Goal: Navigation & Orientation: Find specific page/section

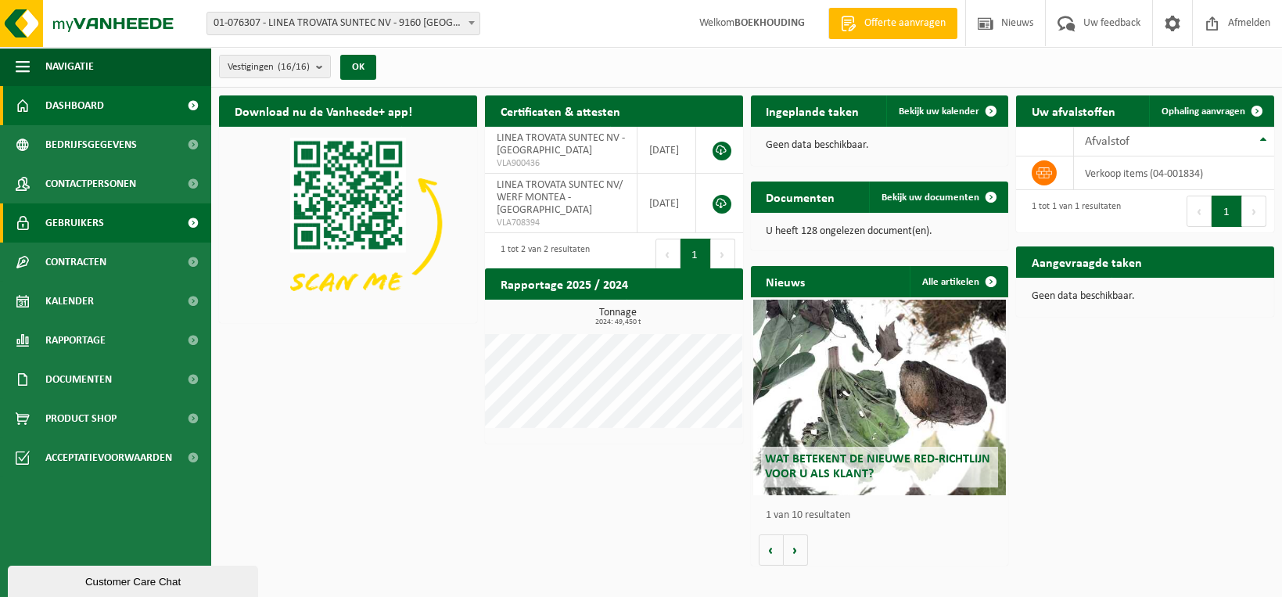
click at [115, 223] on link "Gebruikers" at bounding box center [105, 222] width 211 height 39
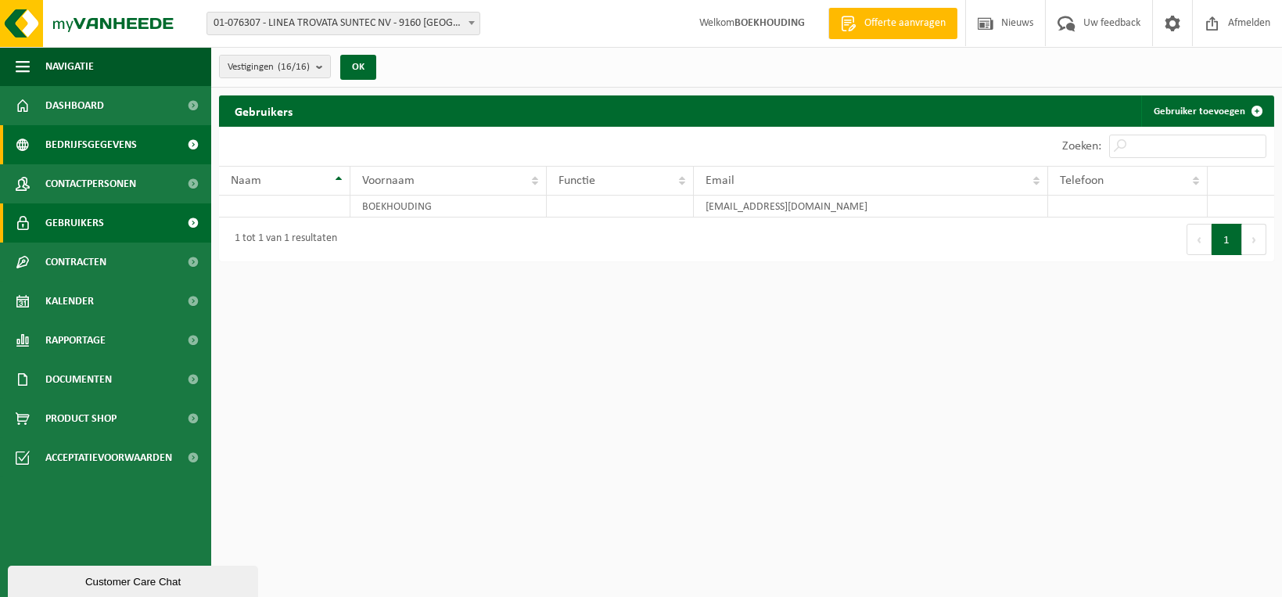
click at [109, 152] on span "Bedrijfsgegevens" at bounding box center [90, 144] width 91 height 39
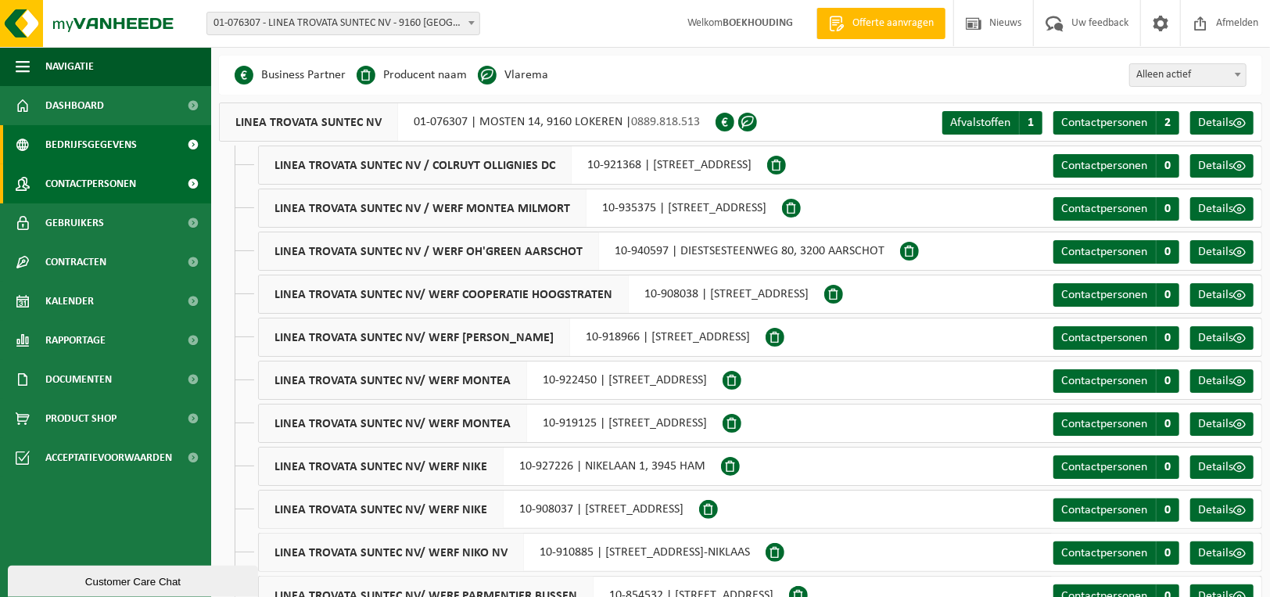
click at [94, 181] on span "Contactpersonen" at bounding box center [90, 183] width 91 height 39
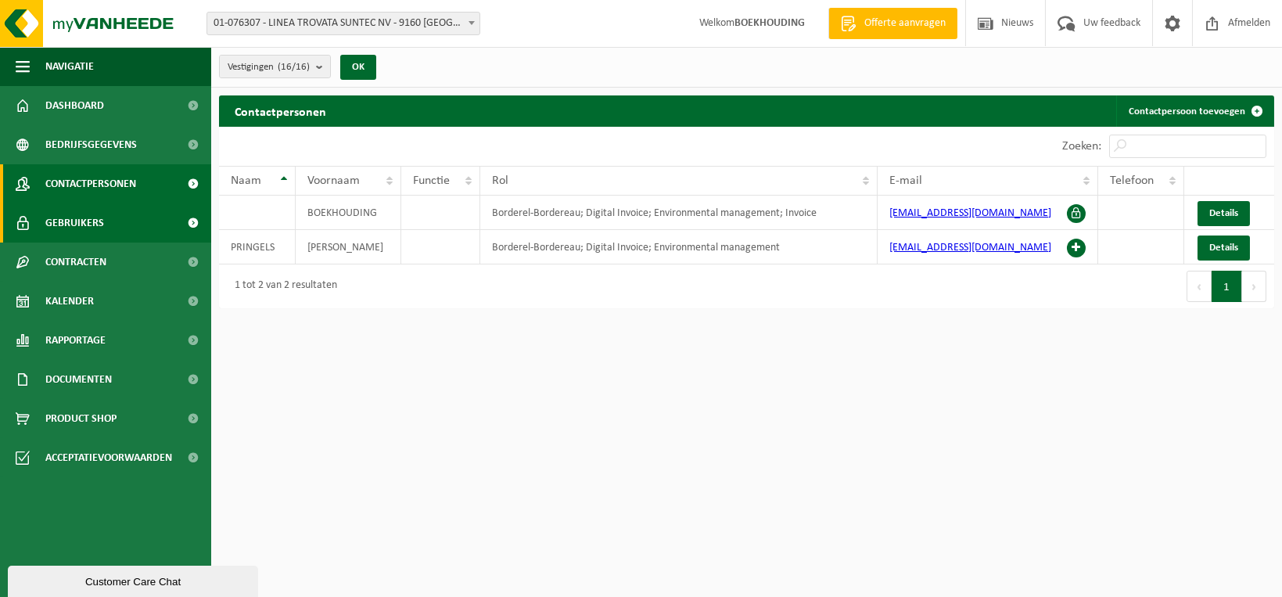
click at [103, 219] on link "Gebruikers" at bounding box center [105, 222] width 211 height 39
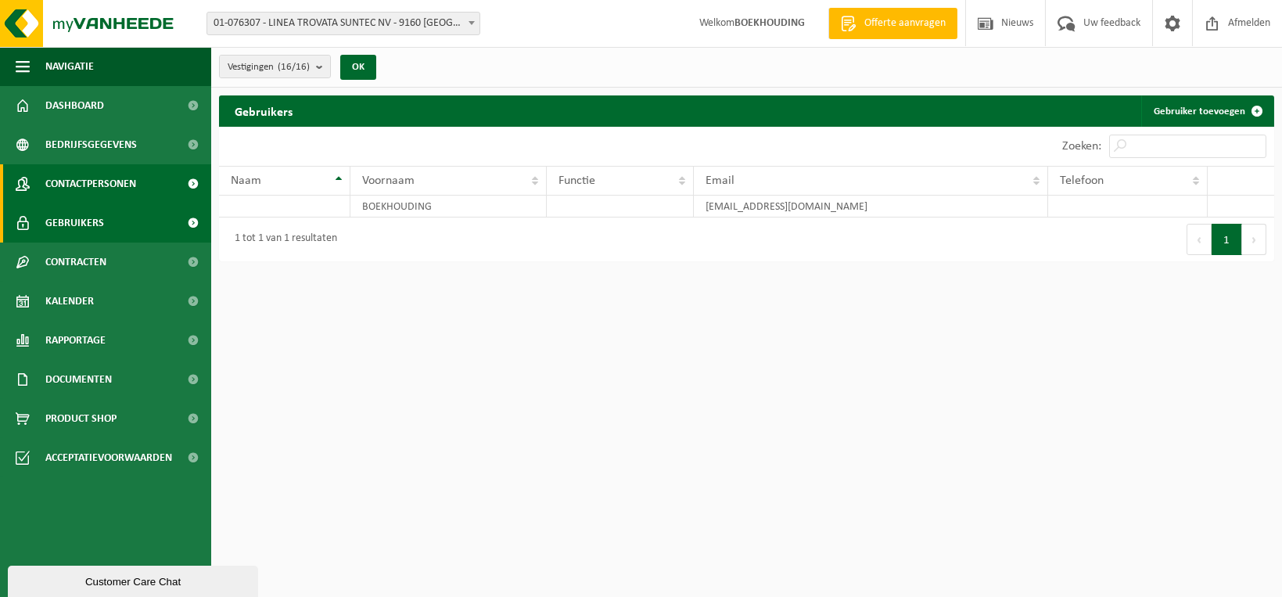
click at [113, 197] on span "Contactpersonen" at bounding box center [90, 183] width 91 height 39
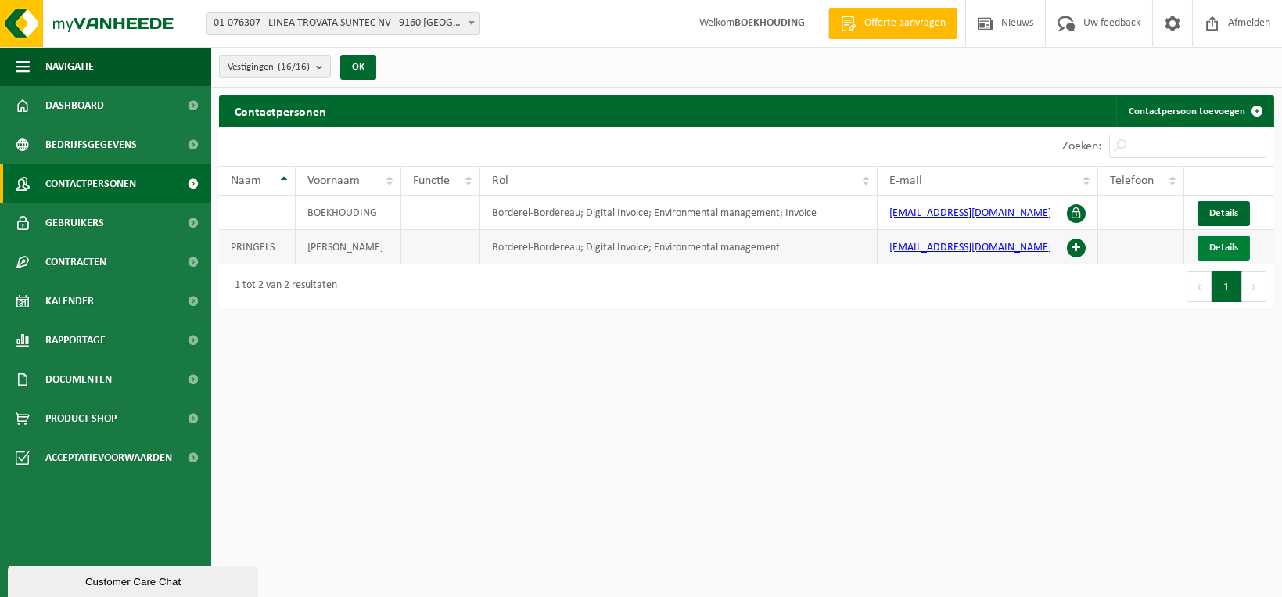
click at [1232, 245] on span "Details" at bounding box center [1223, 247] width 29 height 10
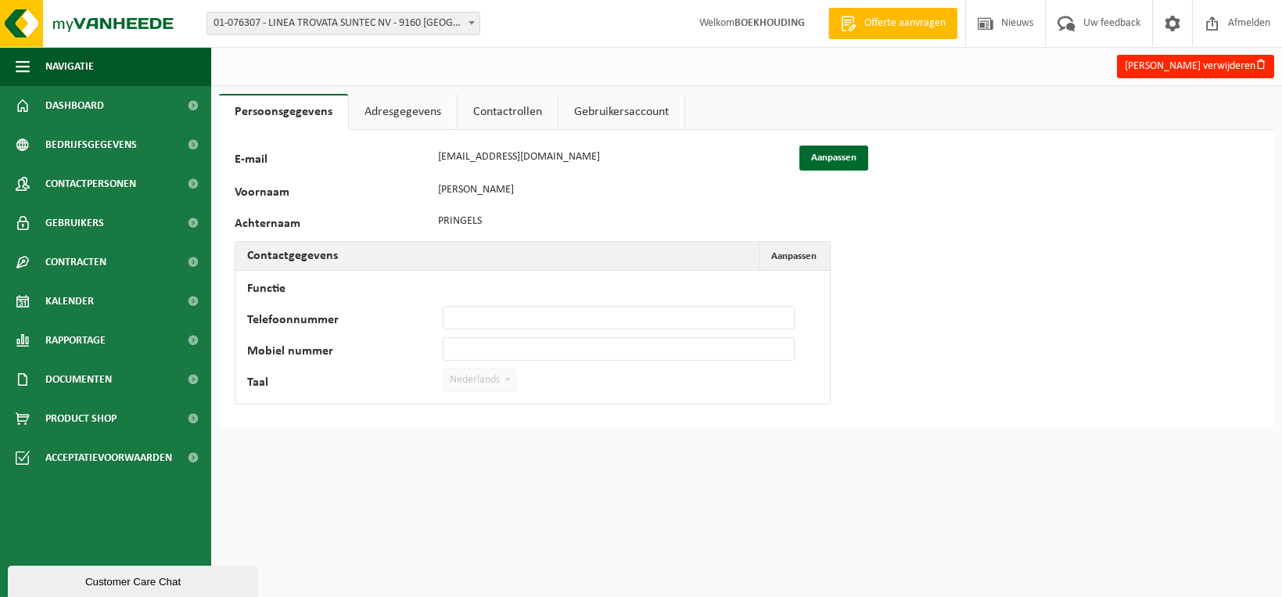
click at [396, 106] on link "Adresgegevens" at bounding box center [403, 112] width 108 height 36
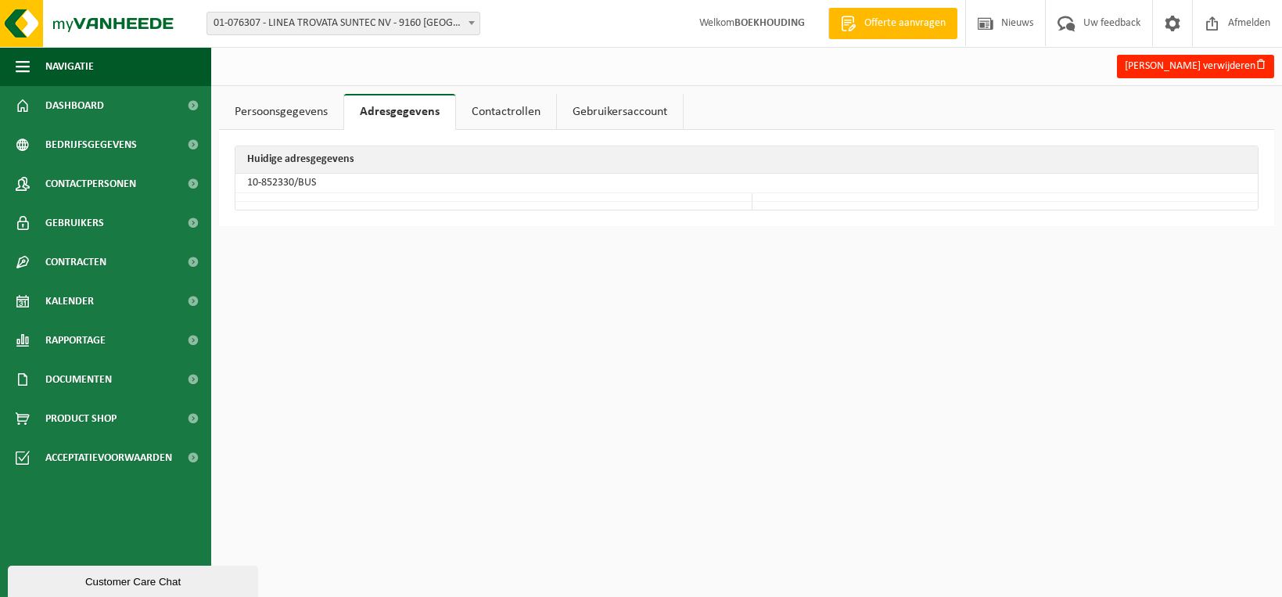
click at [518, 117] on link "Contactrollen" at bounding box center [506, 112] width 100 height 36
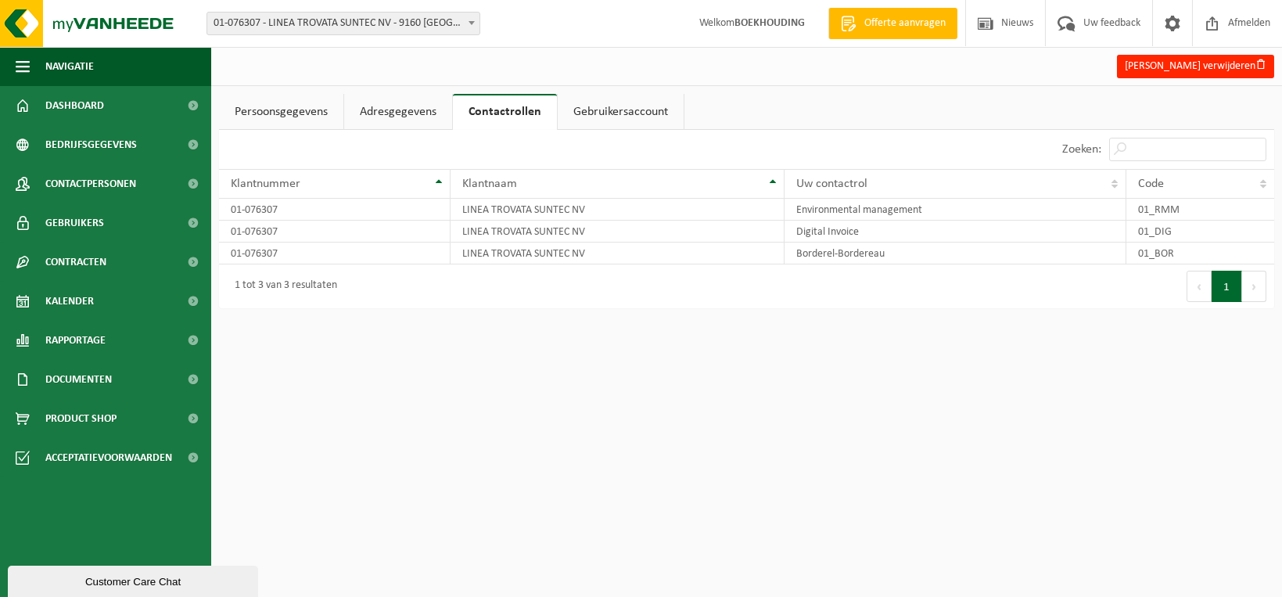
click at [518, 117] on link "Contactrollen" at bounding box center [505, 112] width 104 height 36
click at [615, 112] on link "Gebruikersaccount" at bounding box center [621, 112] width 126 height 36
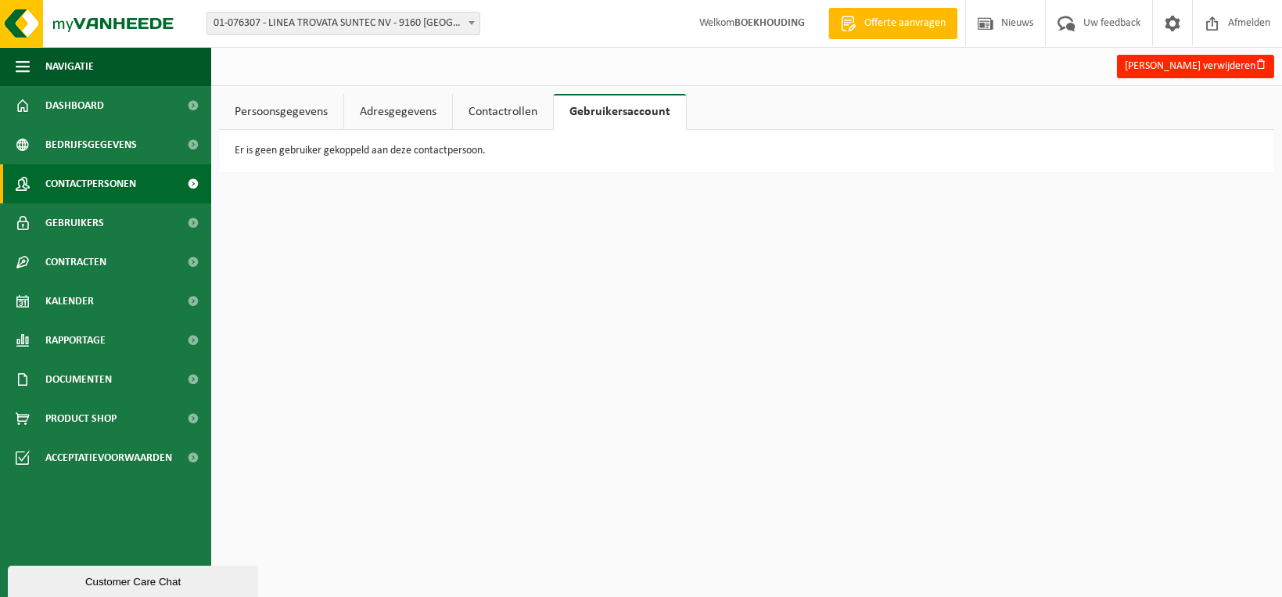
click at [97, 190] on span "Contactpersonen" at bounding box center [90, 183] width 91 height 39
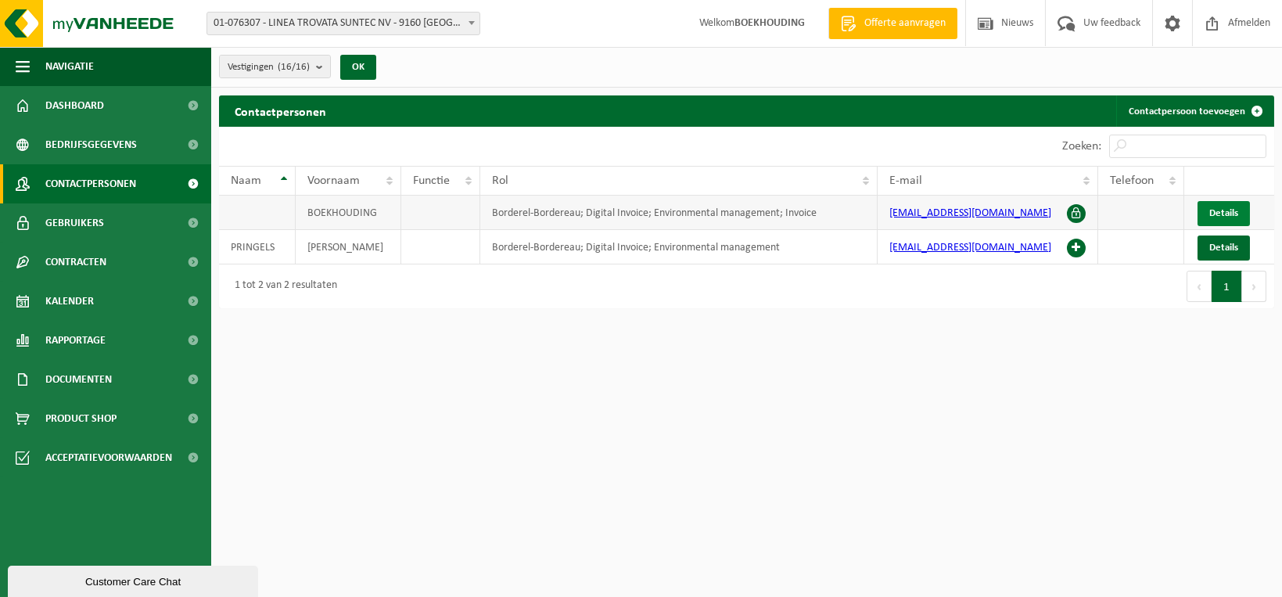
click at [1220, 210] on span "Details" at bounding box center [1223, 213] width 29 height 10
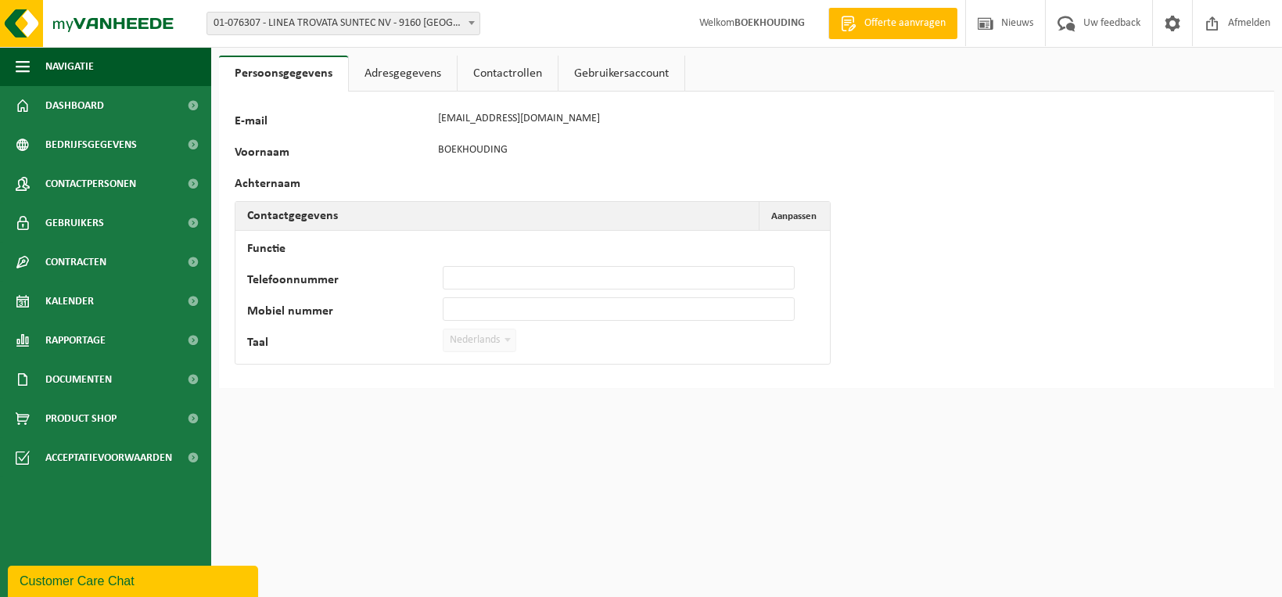
click at [383, 75] on link "Adresgegevens" at bounding box center [403, 74] width 108 height 36
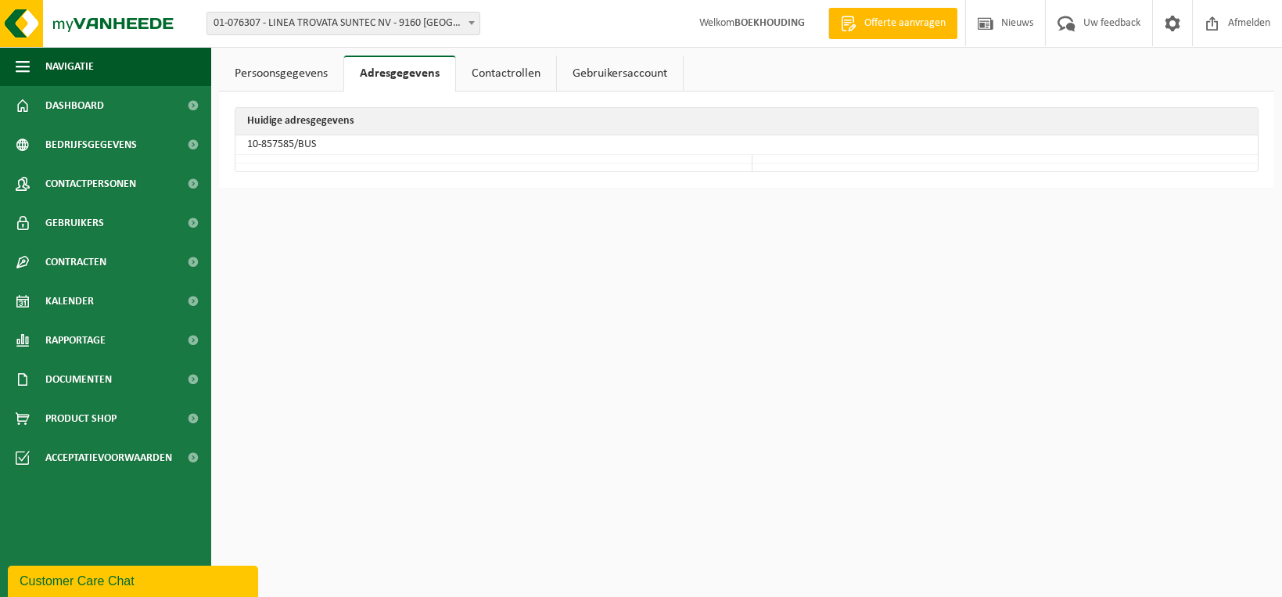
click at [507, 70] on link "Contactrollen" at bounding box center [506, 74] width 100 height 36
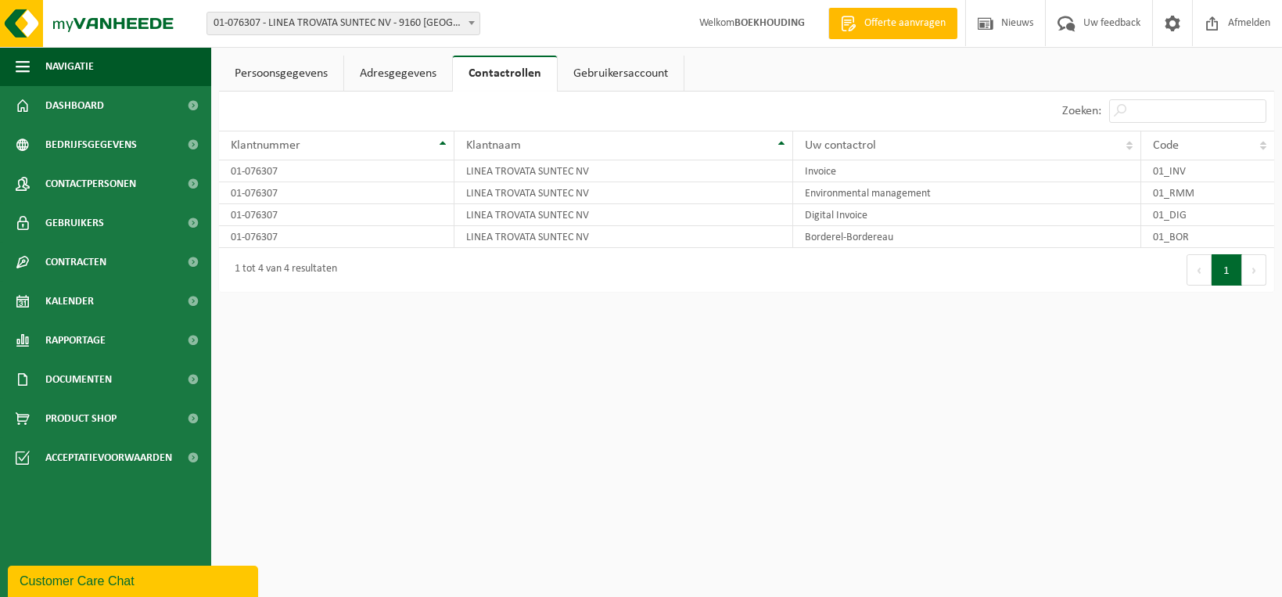
click at [606, 73] on link "Gebruikersaccount" at bounding box center [621, 74] width 126 height 36
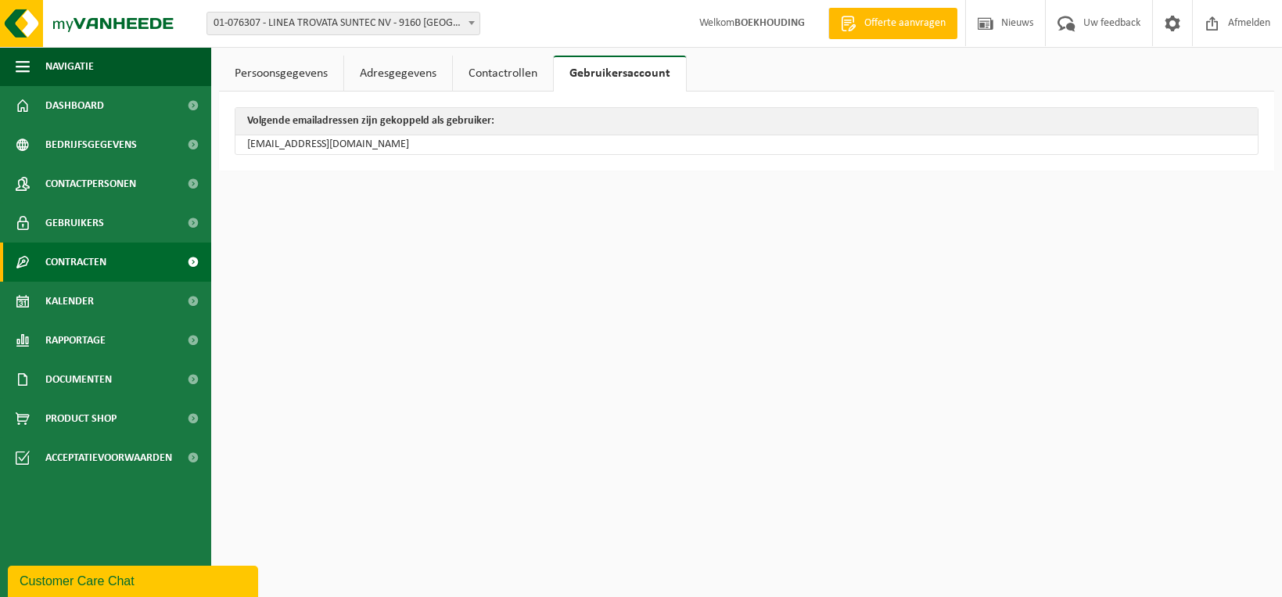
click at [67, 271] on span "Contracten" at bounding box center [75, 261] width 61 height 39
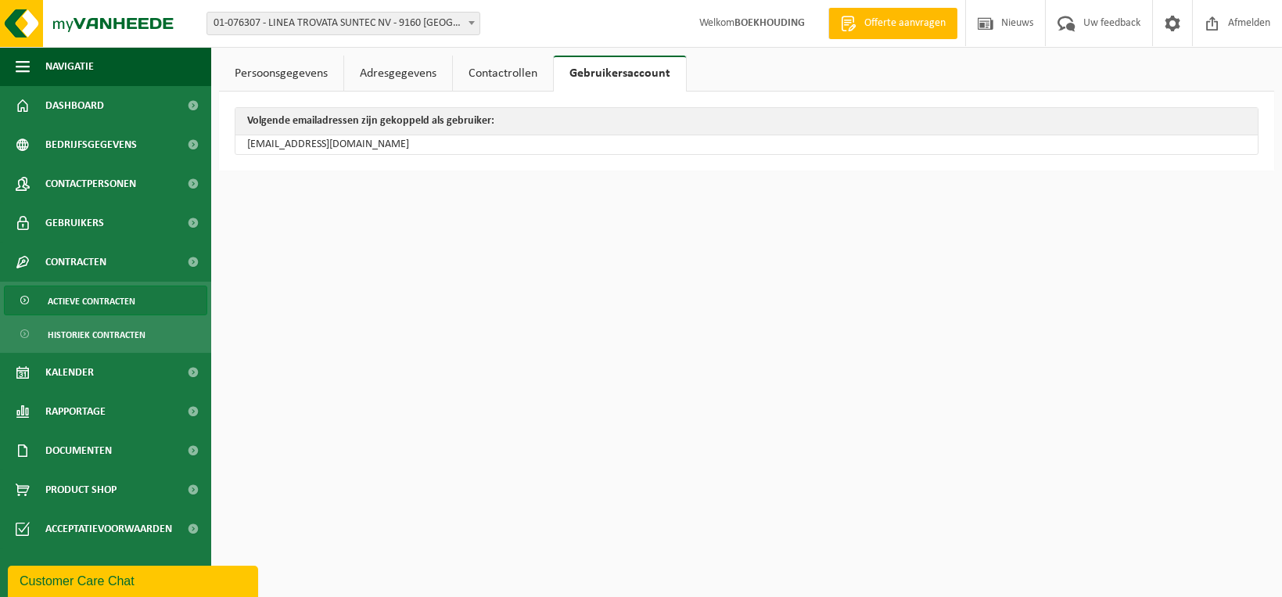
click at [86, 298] on span "Actieve contracten" at bounding box center [92, 301] width 88 height 30
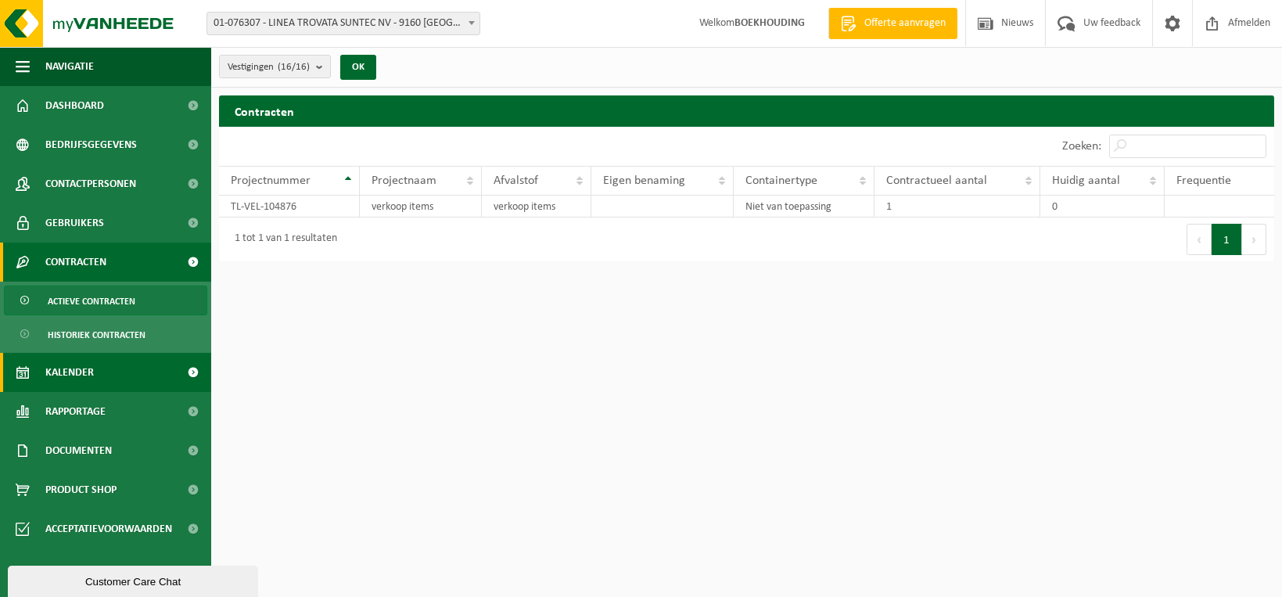
click at [80, 369] on span "Kalender" at bounding box center [69, 372] width 48 height 39
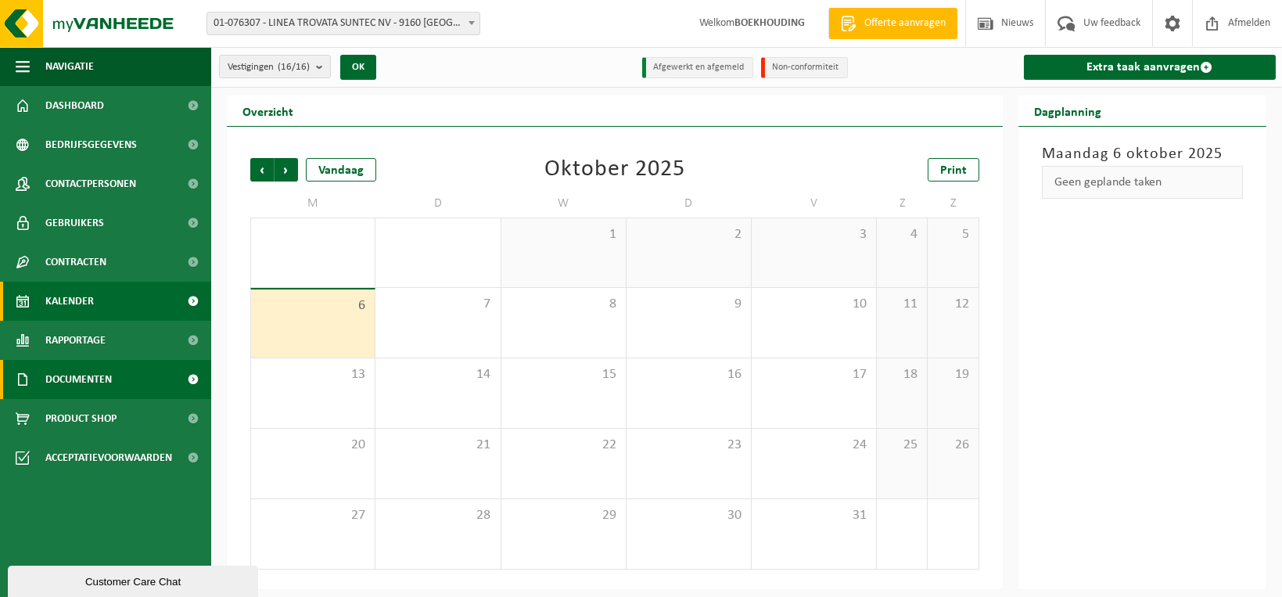
click at [93, 387] on span "Documenten" at bounding box center [78, 379] width 66 height 39
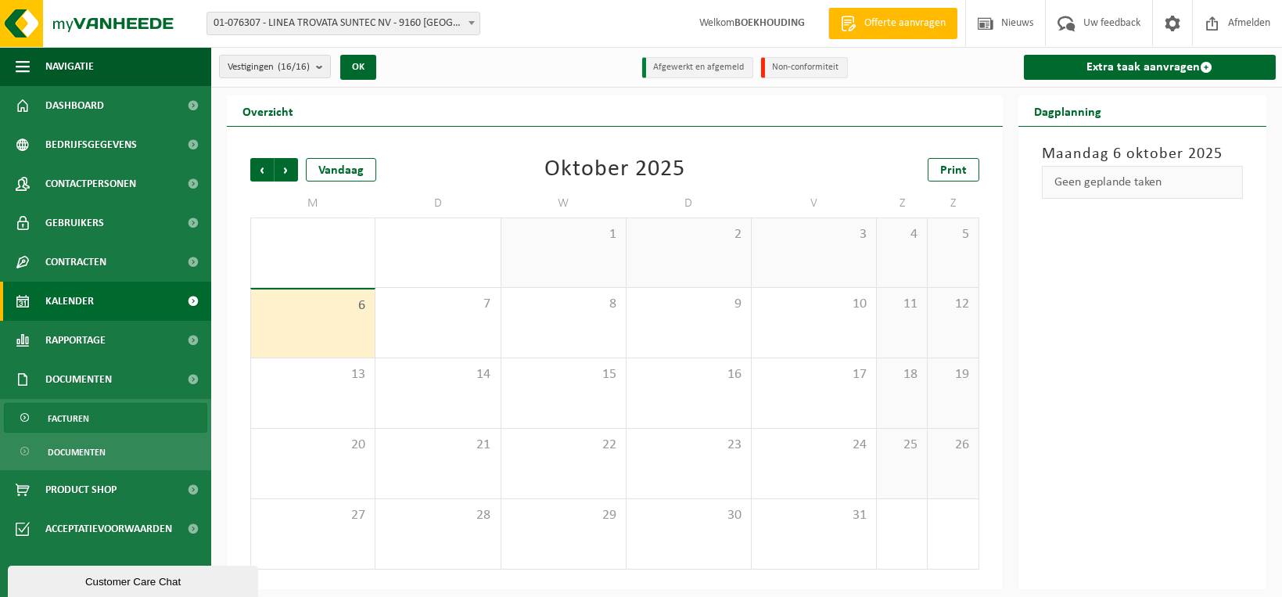
click at [87, 415] on span "Facturen" at bounding box center [68, 418] width 41 height 30
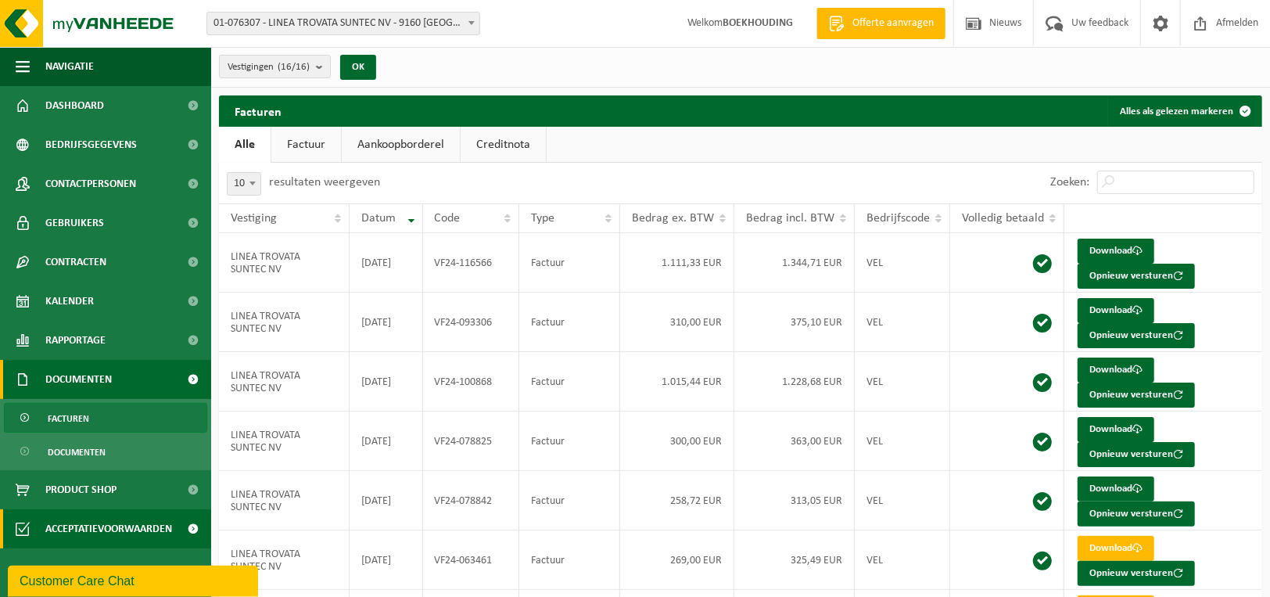
click at [109, 537] on span "Acceptatievoorwaarden" at bounding box center [108, 528] width 127 height 39
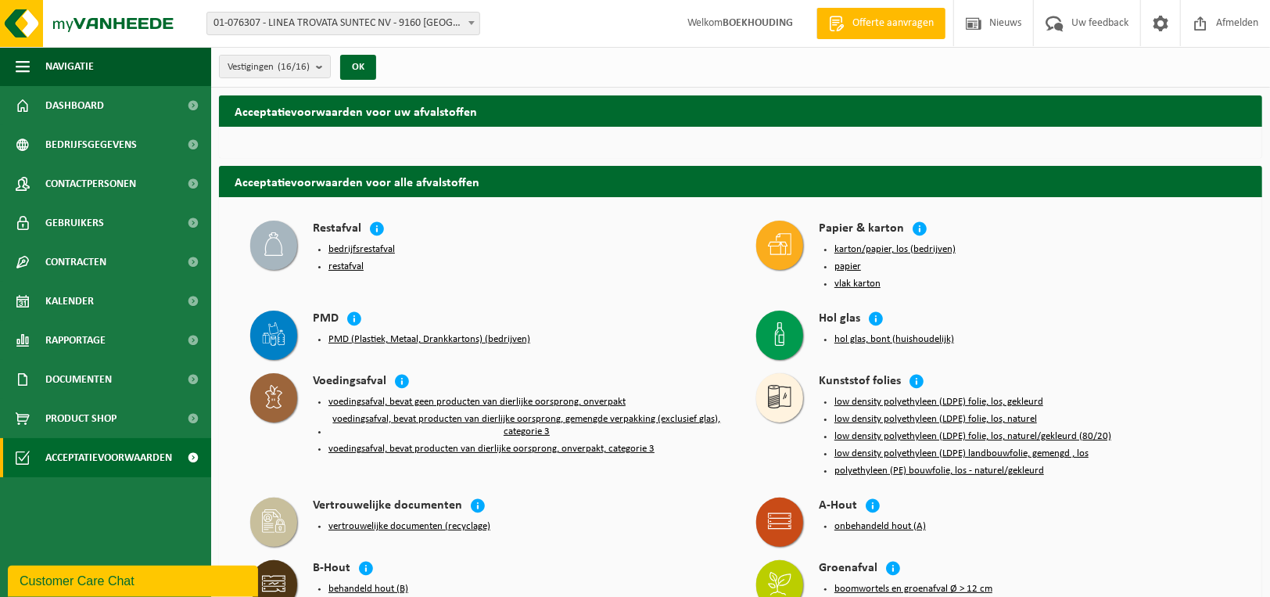
click at [372, 243] on button "bedrijfsrestafval" at bounding box center [361, 249] width 66 height 13
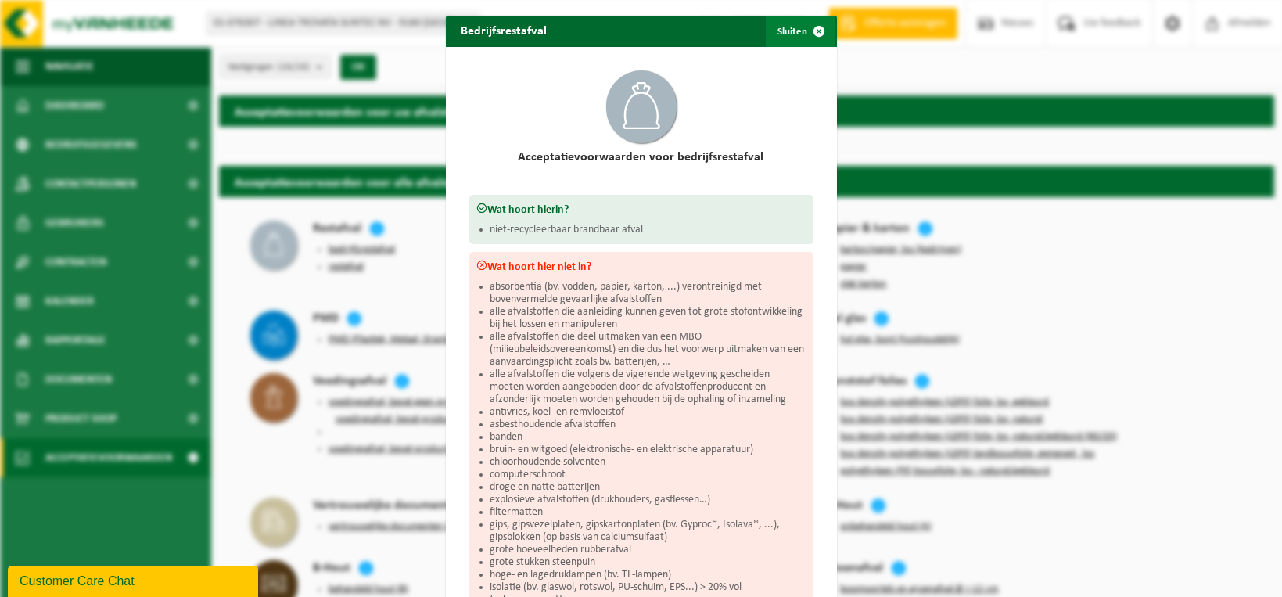
click at [816, 31] on span "button" at bounding box center [819, 31] width 31 height 31
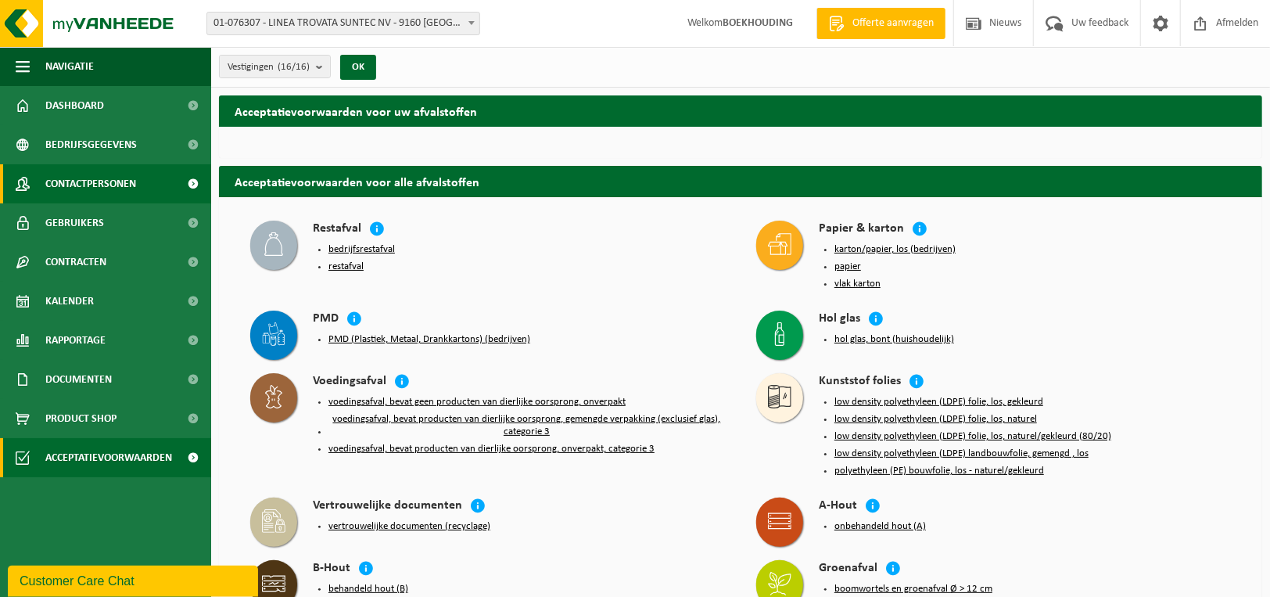
click at [122, 186] on span "Contactpersonen" at bounding box center [90, 183] width 91 height 39
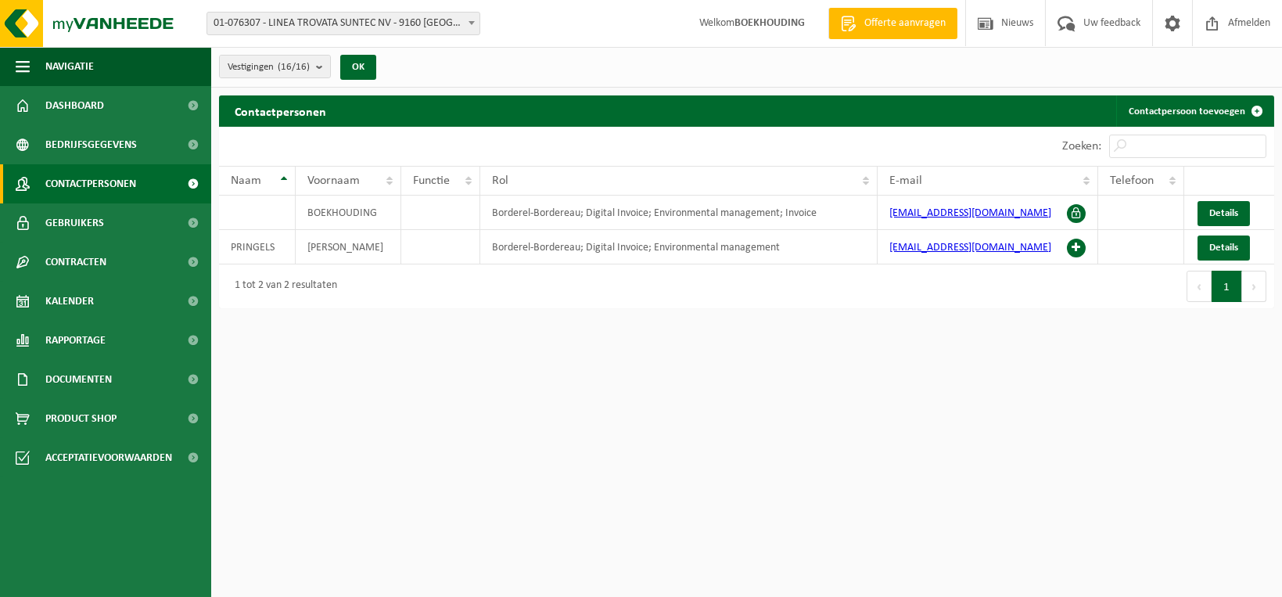
click at [125, 141] on span "Bedrijfsgegevens" at bounding box center [90, 144] width 91 height 39
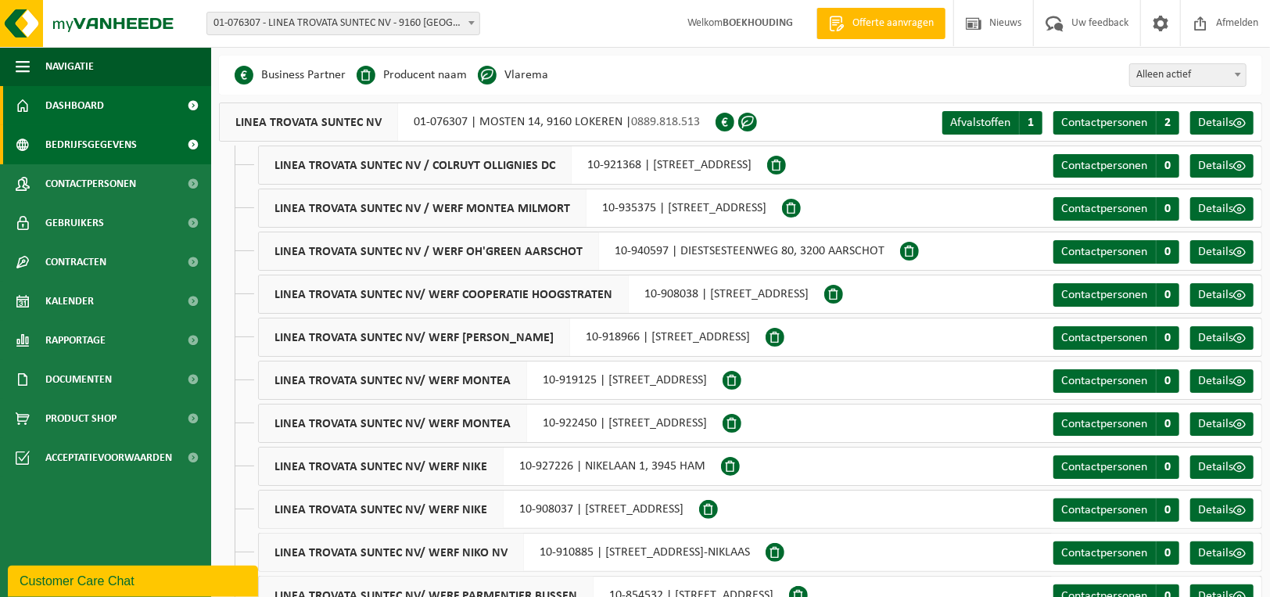
click at [101, 102] on span "Dashboard" at bounding box center [74, 105] width 59 height 39
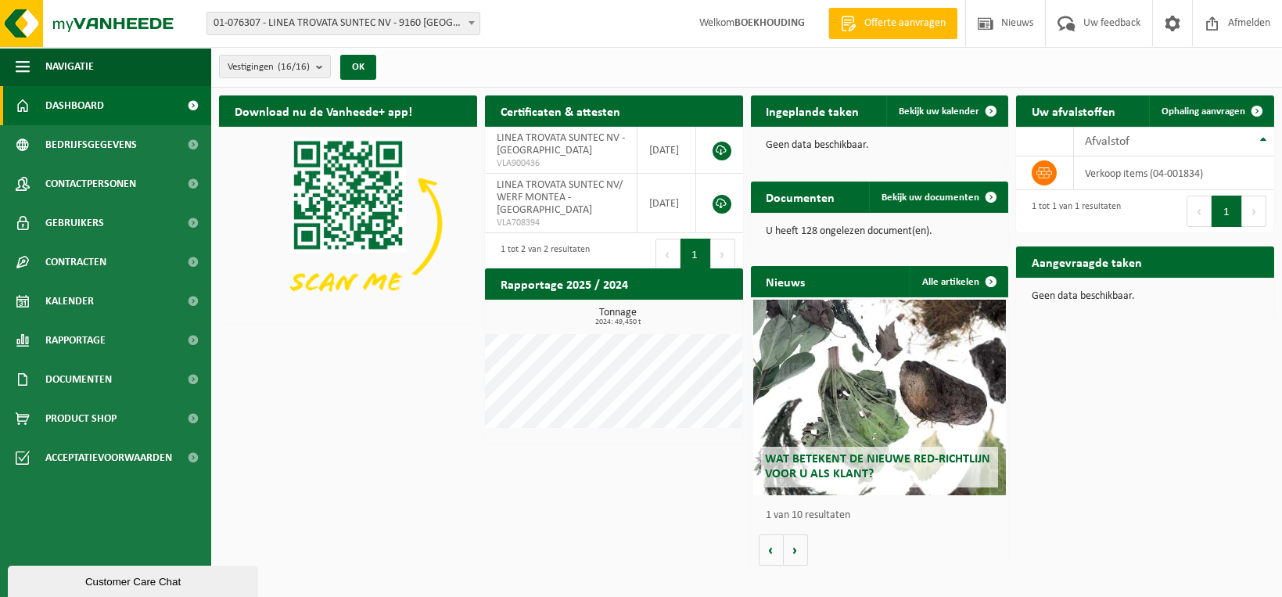
click at [817, 460] on span "Wat betekent de nieuwe RED-richtlijn voor u als klant?" at bounding box center [877, 466] width 225 height 27
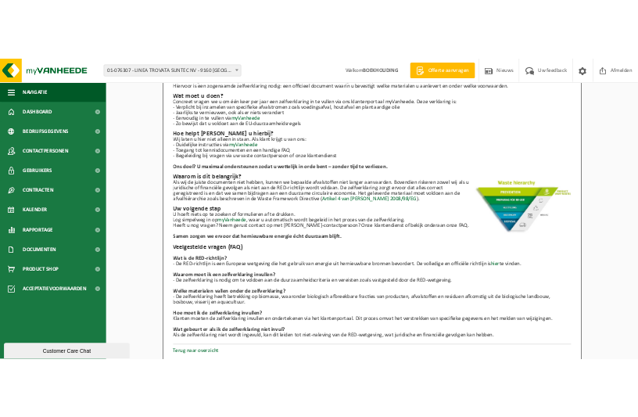
scroll to position [142, 0]
